Goal: Navigation & Orientation: Go to known website

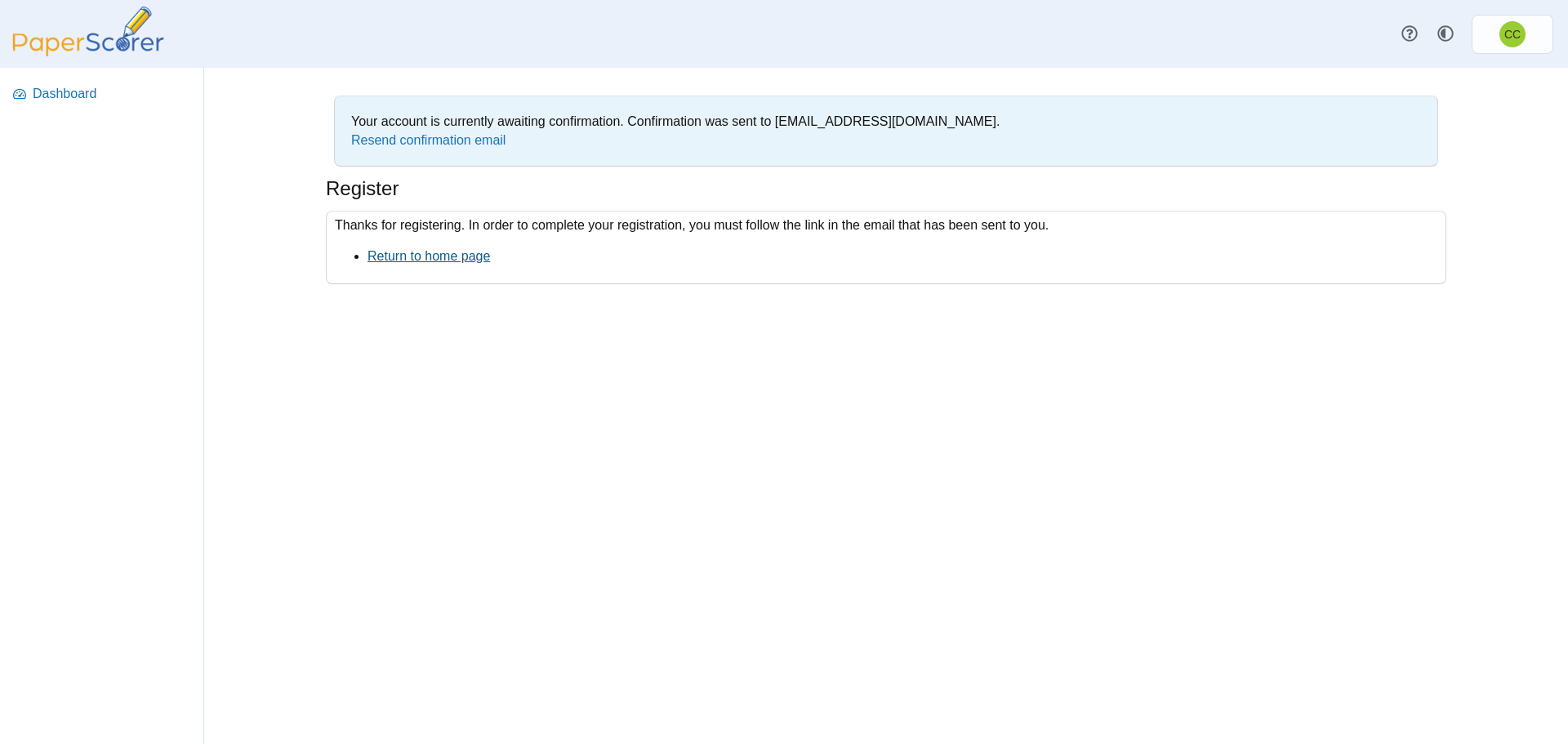
click at [458, 258] on link "Return to home page" at bounding box center [428, 256] width 122 height 14
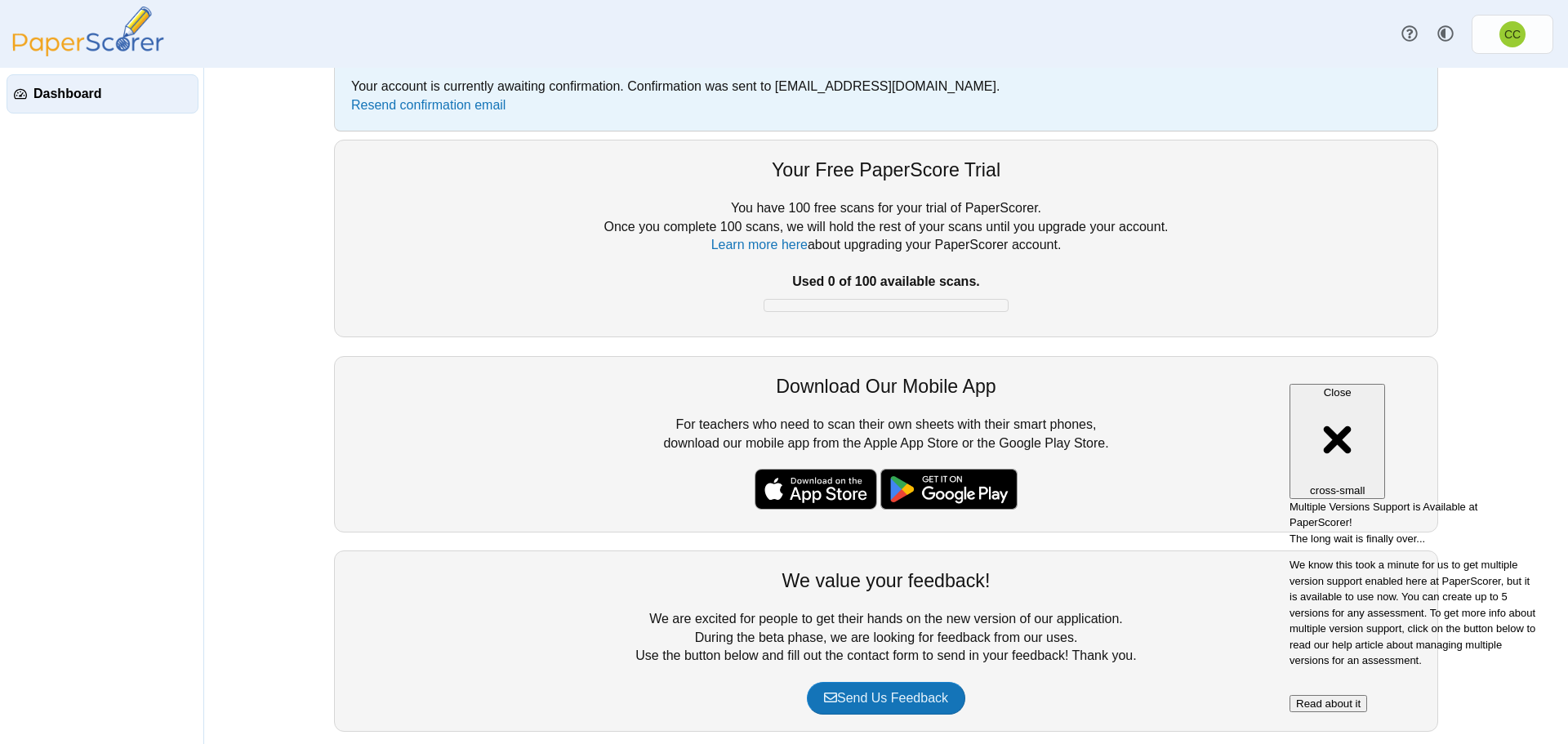
scroll to position [54, 0]
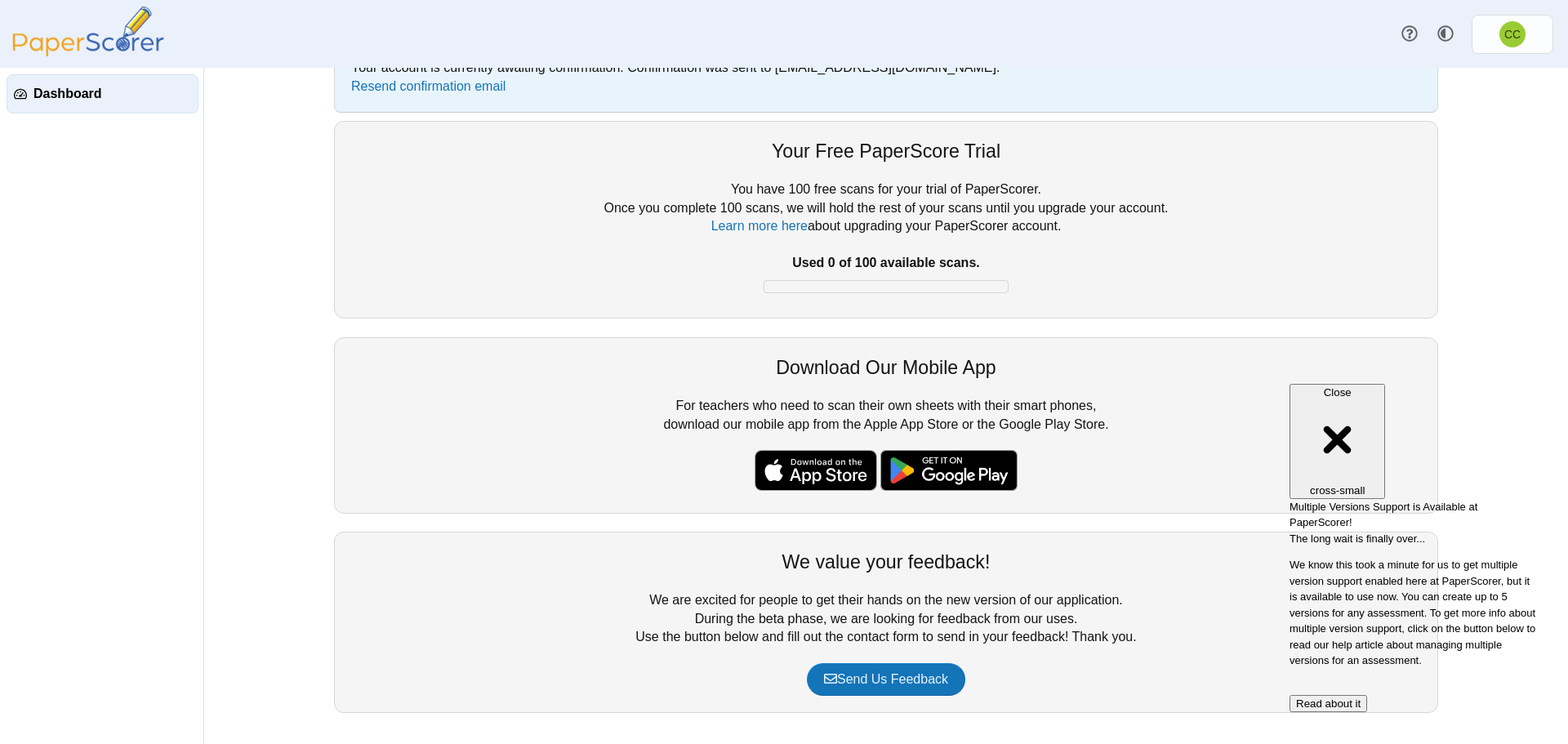
click at [917, 161] on div "Your Free PaperScore Trial" at bounding box center [885, 151] width 1070 height 26
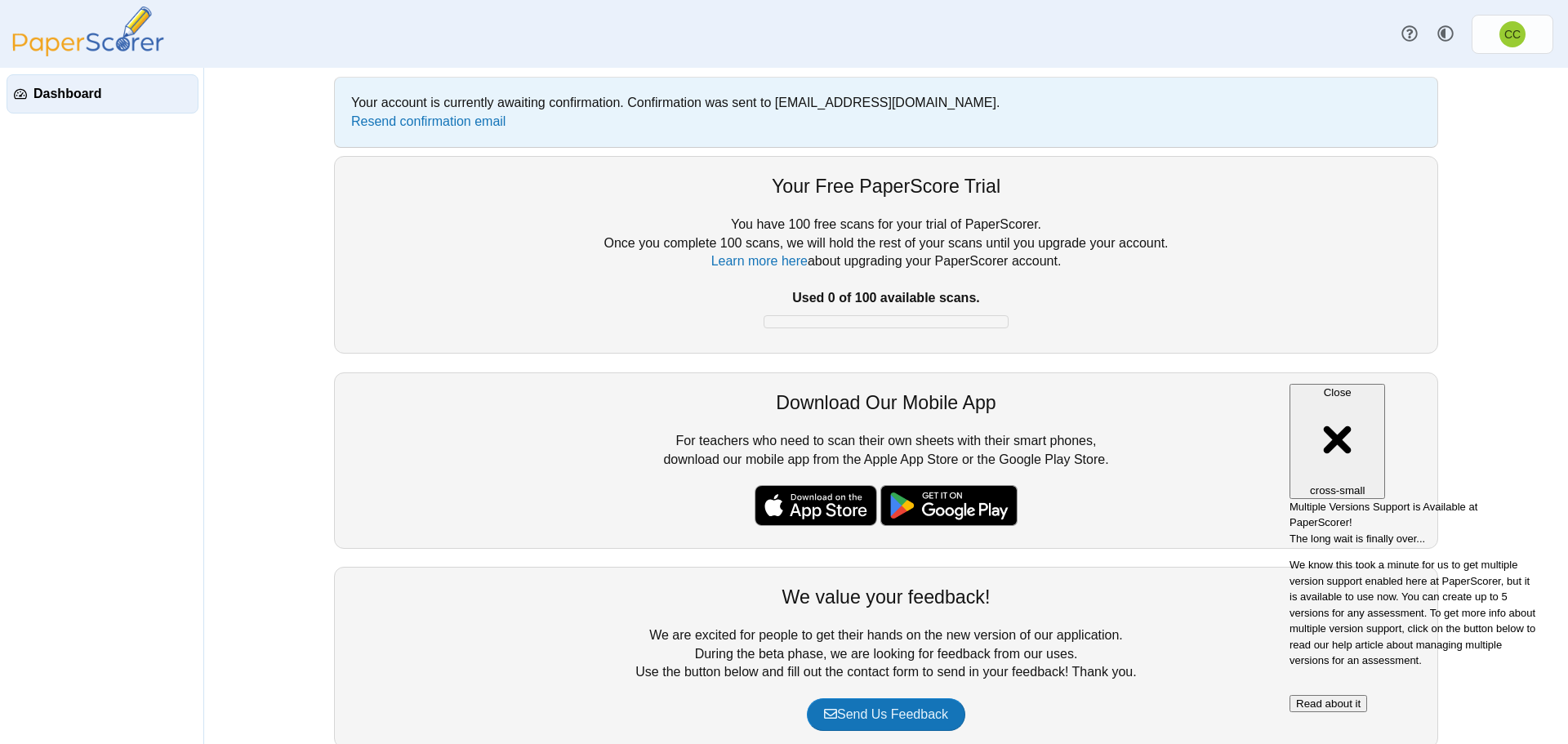
scroll to position [0, 0]
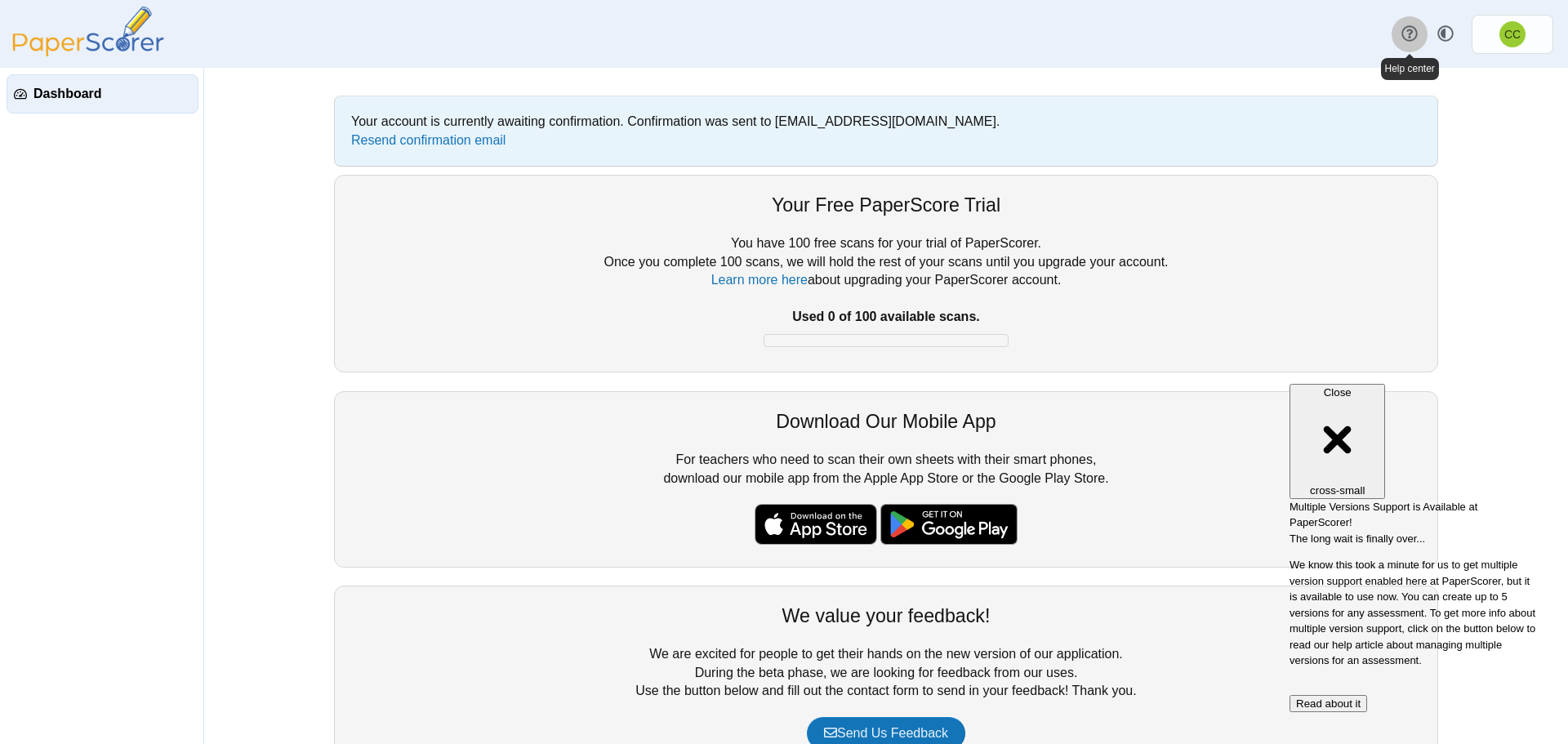
click at [1410, 30] on use at bounding box center [1409, 34] width 16 height 16
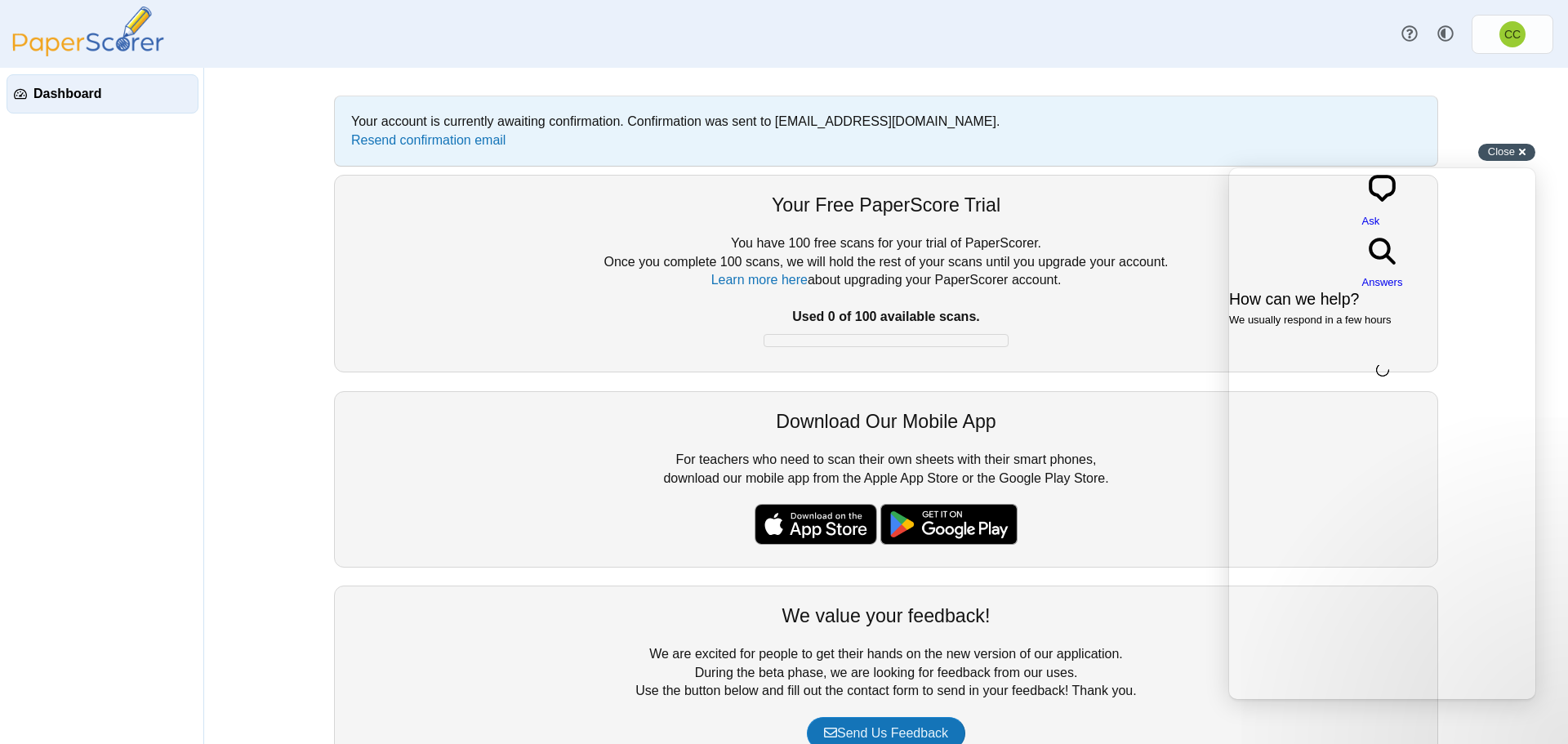
click at [1524, 153] on div "Close cross-small" at bounding box center [1505, 151] width 57 height 17
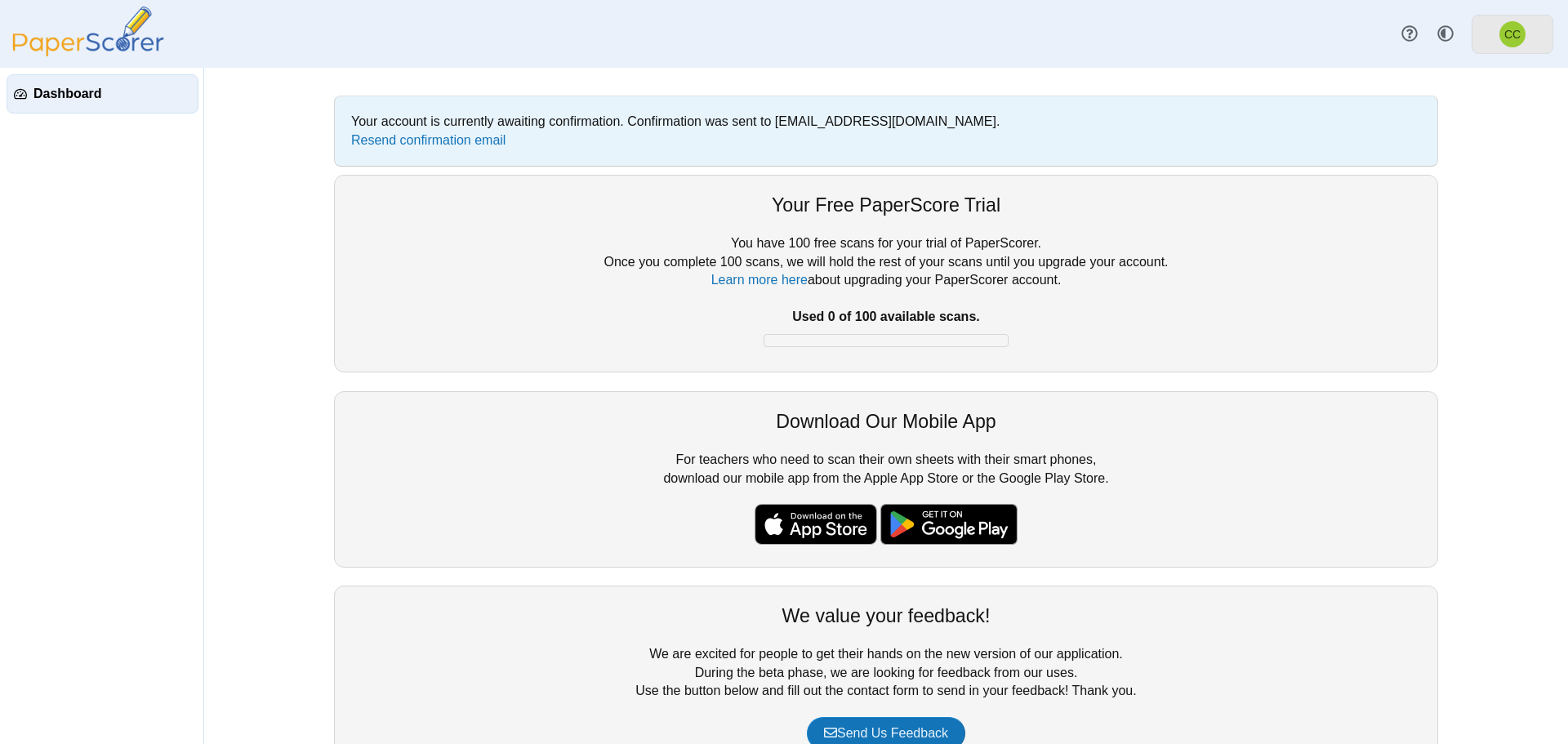
click at [1515, 39] on span "CC" at bounding box center [1512, 34] width 16 height 11
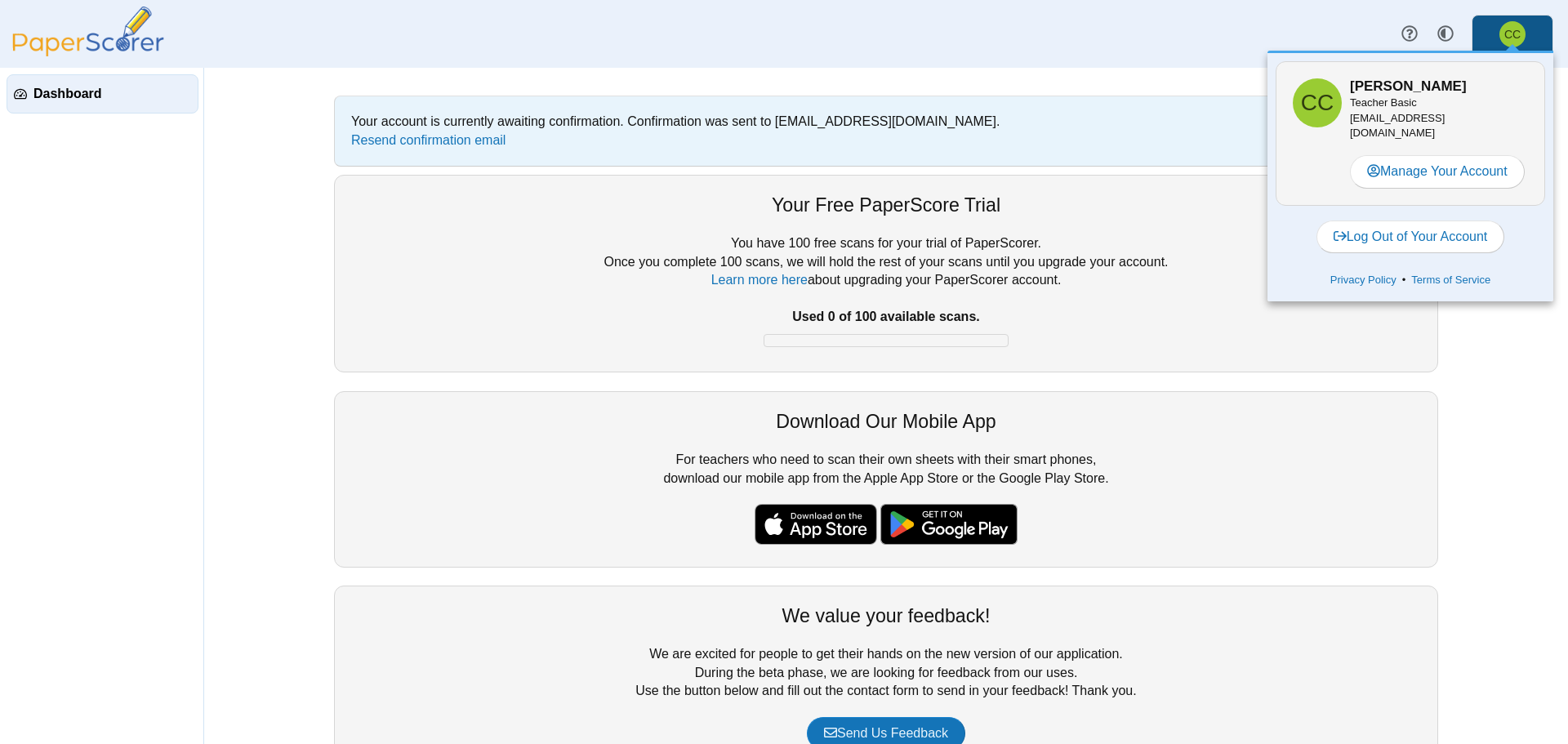
click at [124, 189] on nav "Dashboard" at bounding box center [101, 406] width 203 height 676
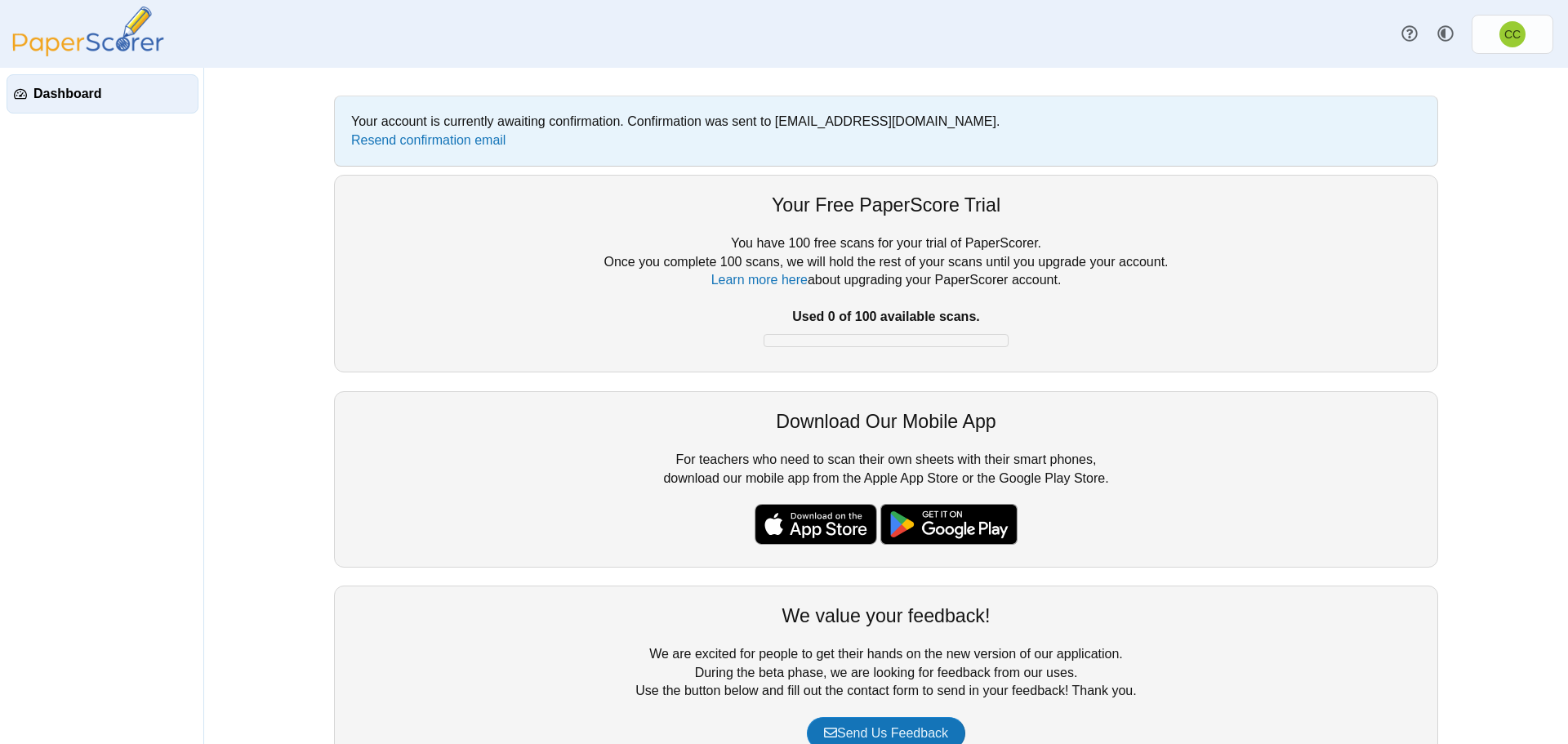
click at [66, 89] on span "Dashboard" at bounding box center [112, 93] width 157 height 18
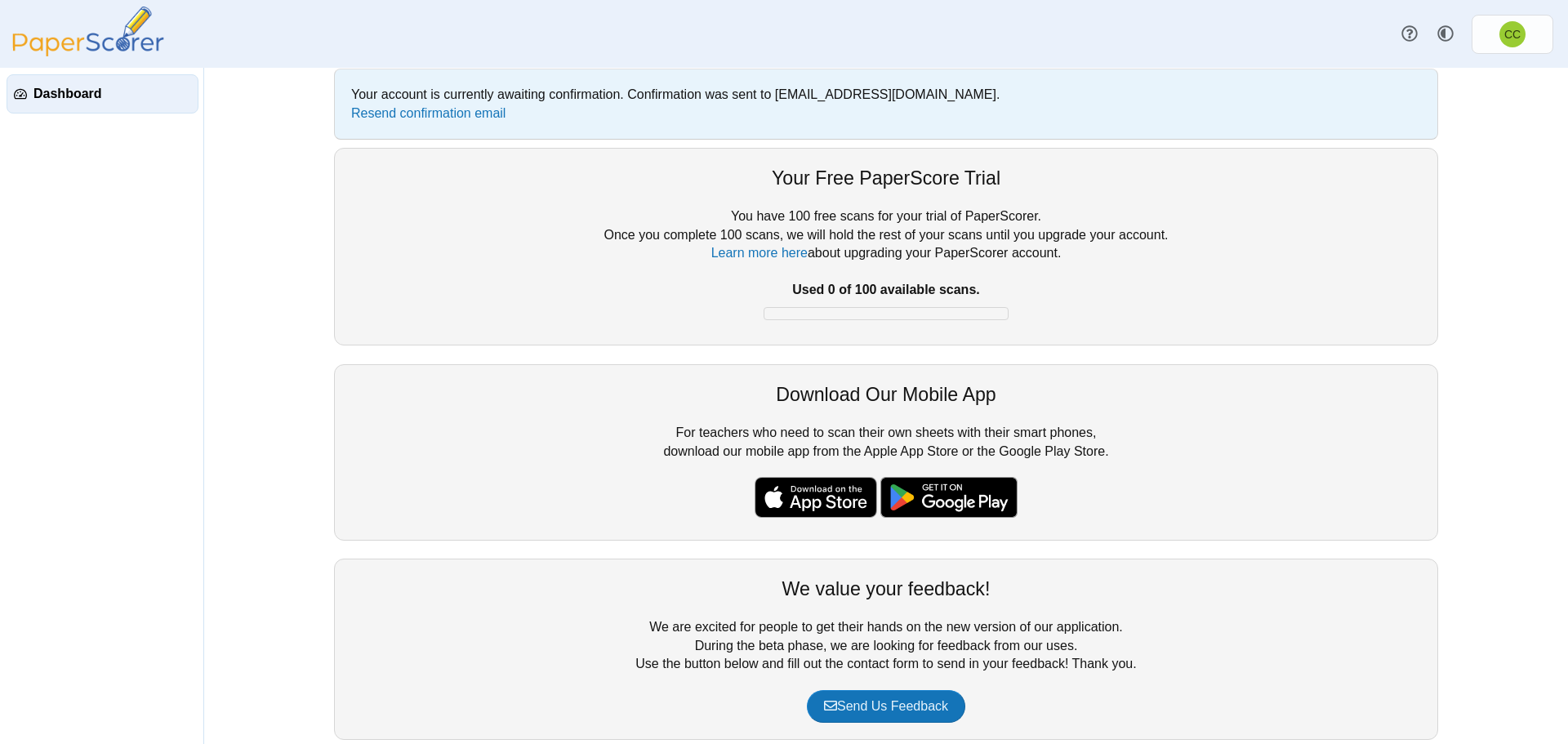
scroll to position [54, 0]
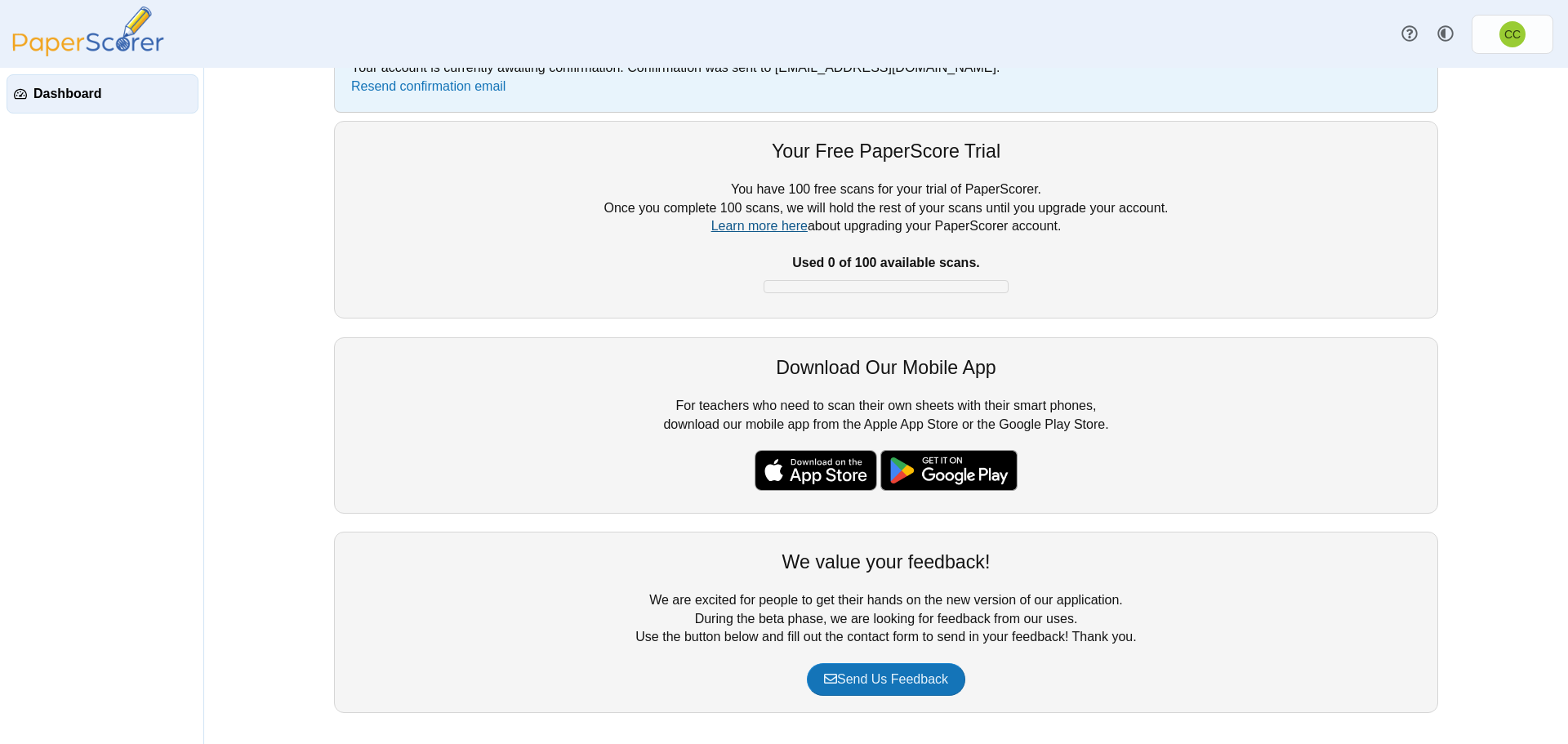
click at [750, 233] on link "Learn more here" at bounding box center [759, 226] width 97 height 14
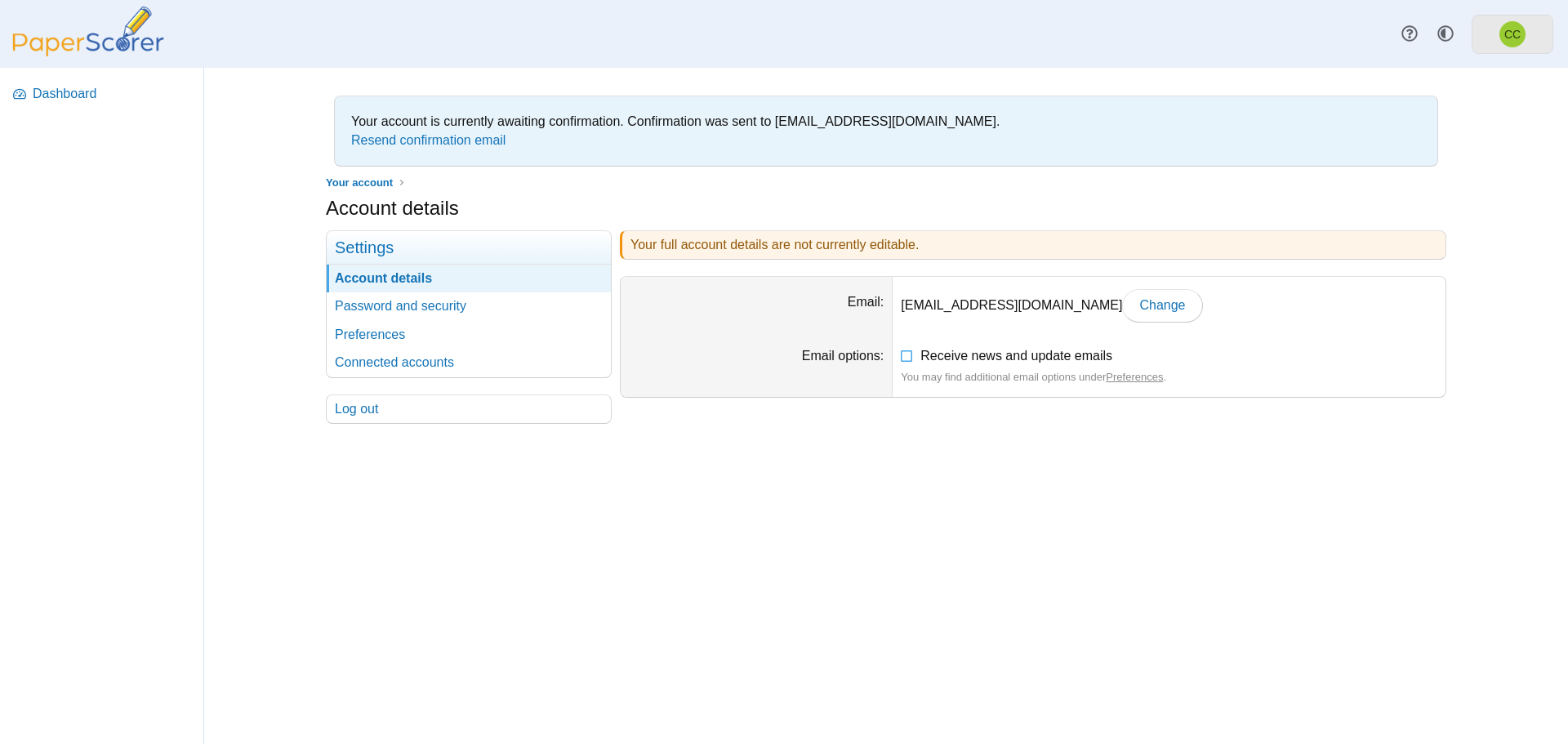
click at [1528, 30] on link "CC" at bounding box center [1512, 34] width 82 height 39
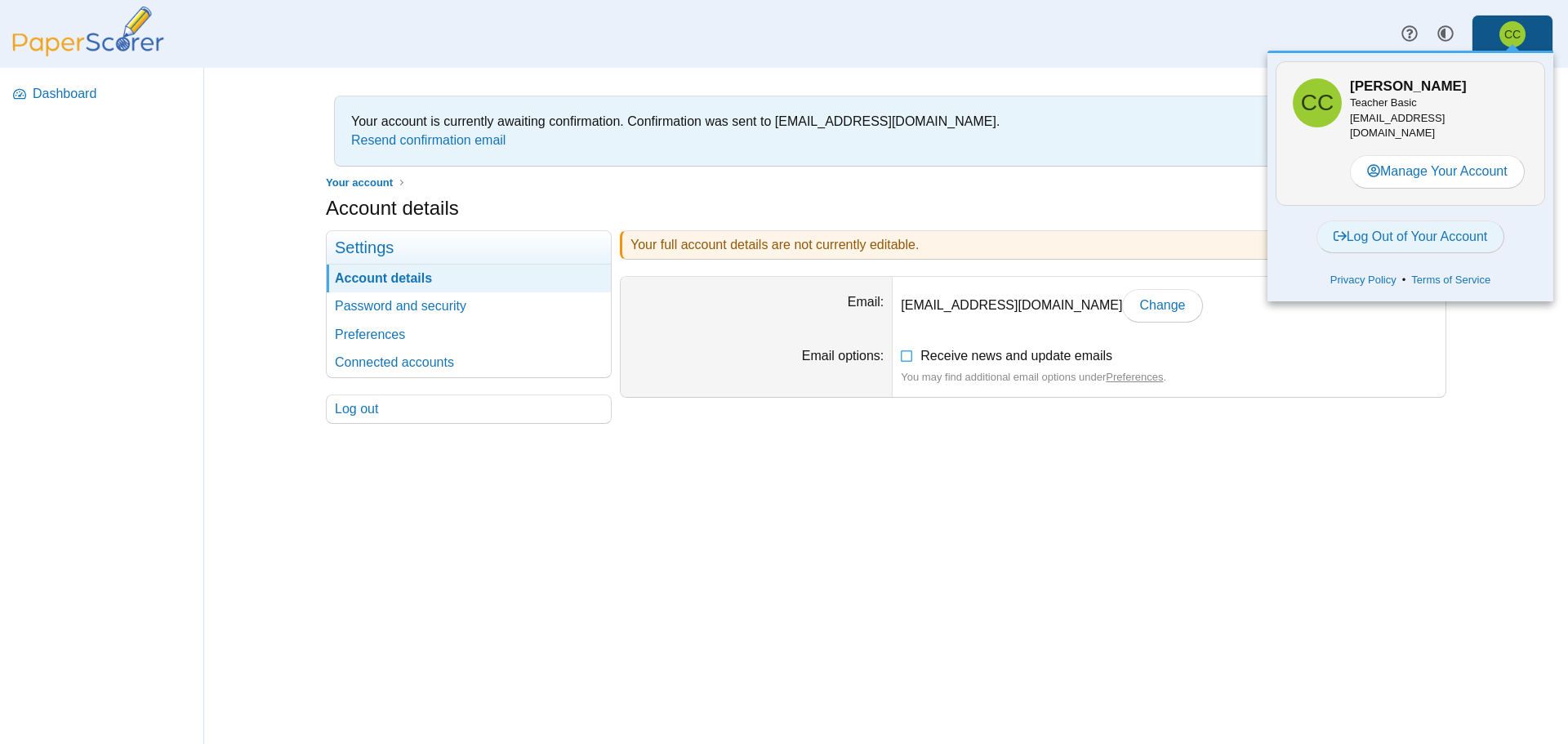
click at [1424, 223] on link "Log Out of Your Account" at bounding box center [1411, 237] width 189 height 33
